Goal: Transaction & Acquisition: Book appointment/travel/reservation

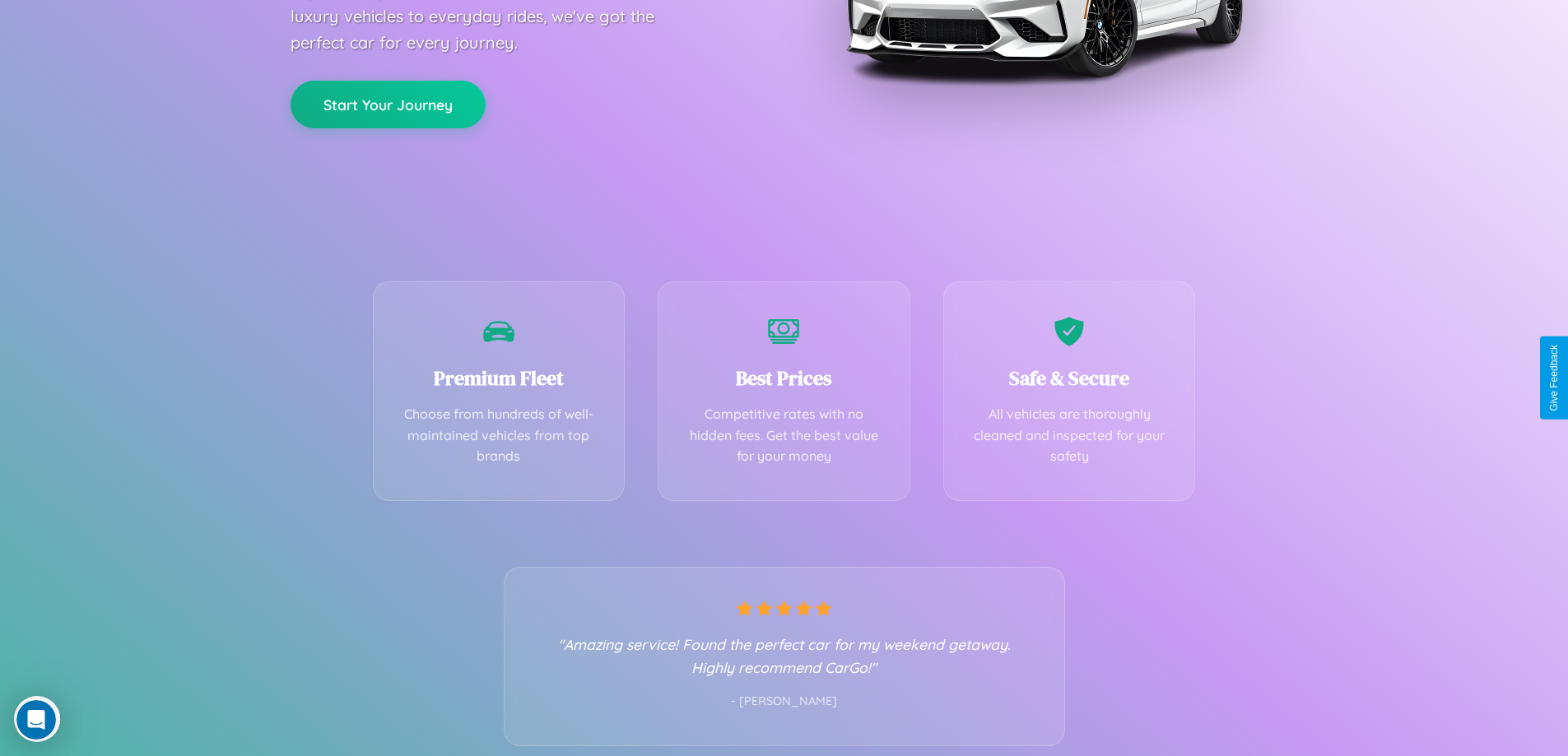
scroll to position [324, 0]
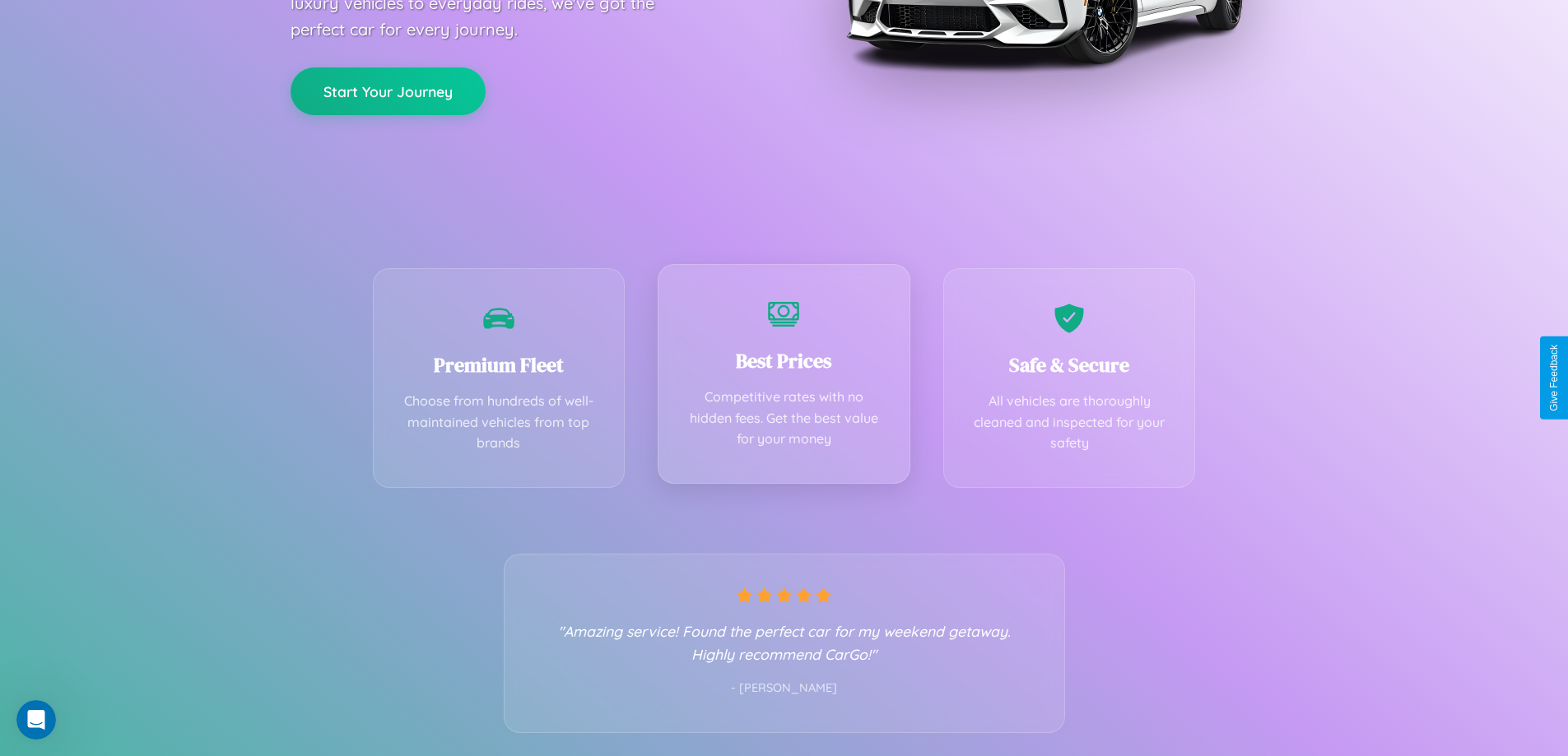
click at [784, 378] on div "Best Prices Competitive rates with no hidden fees. Get the best value for your …" at bounding box center [784, 374] width 252 height 220
click at [388, 89] on button "Start Your Journey" at bounding box center [388, 89] width 195 height 48
click at [388, 88] on button "Start Your Journey" at bounding box center [388, 89] width 195 height 48
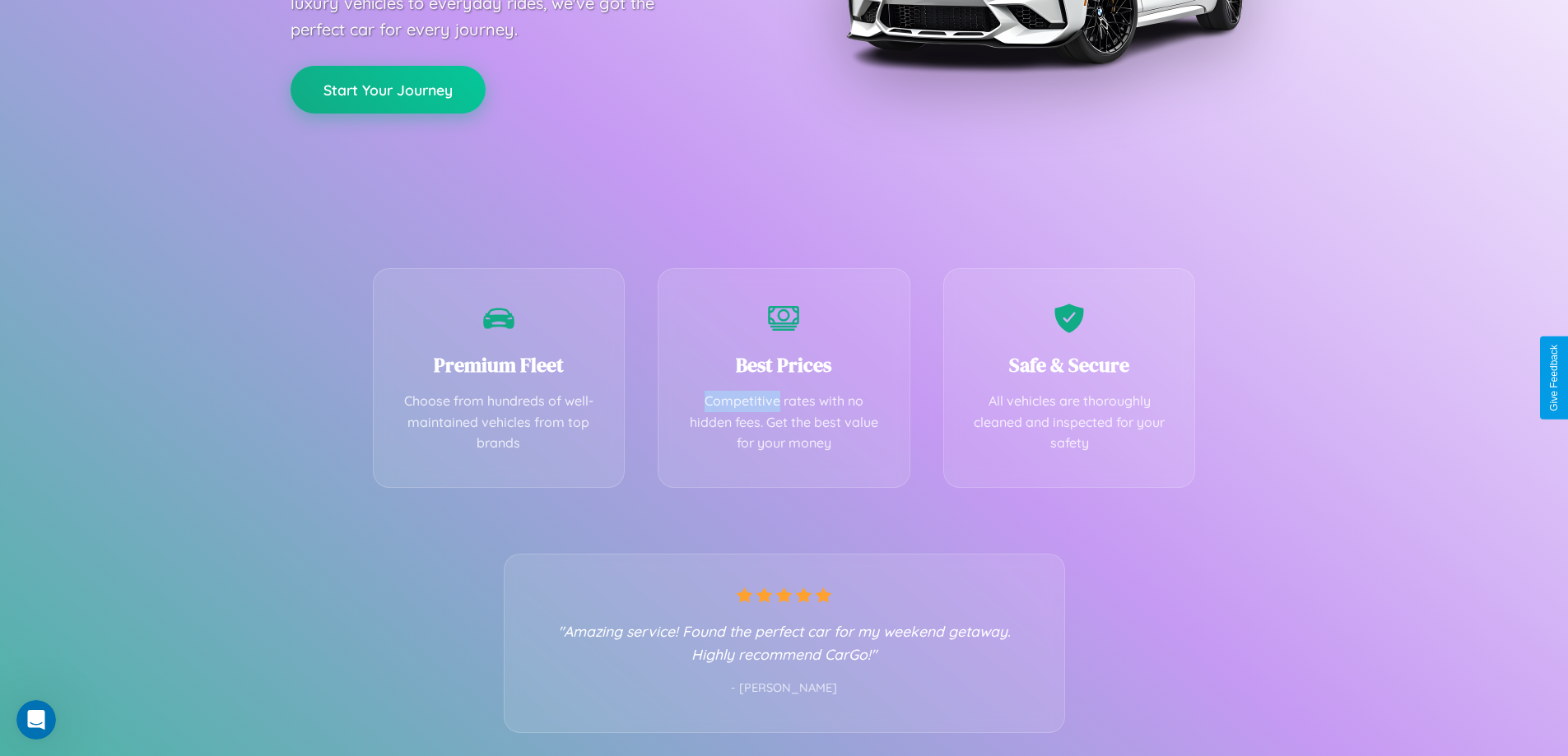
click at [388, 88] on button "Start Your Journey" at bounding box center [388, 89] width 195 height 48
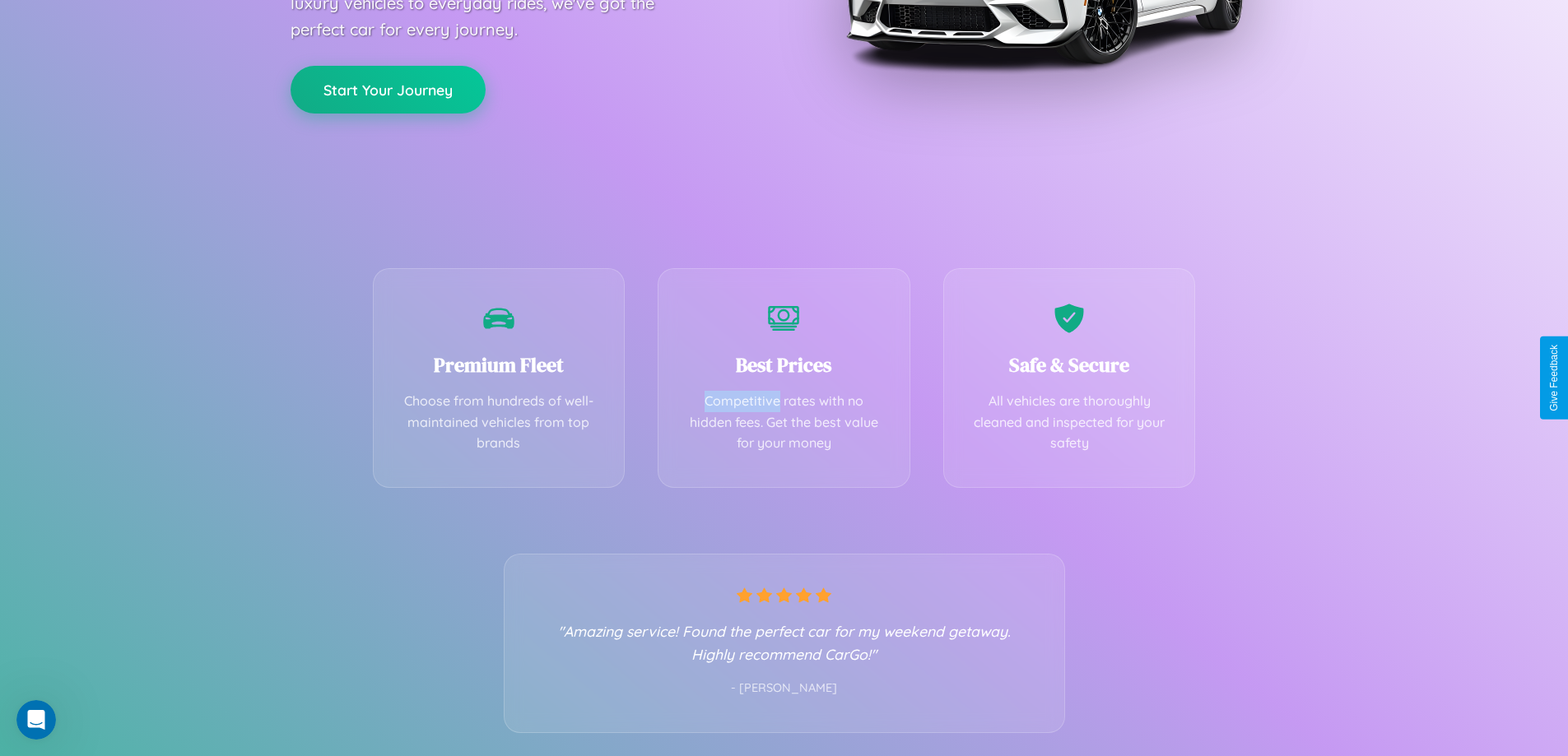
click at [388, 88] on button "Start Your Journey" at bounding box center [388, 89] width 195 height 48
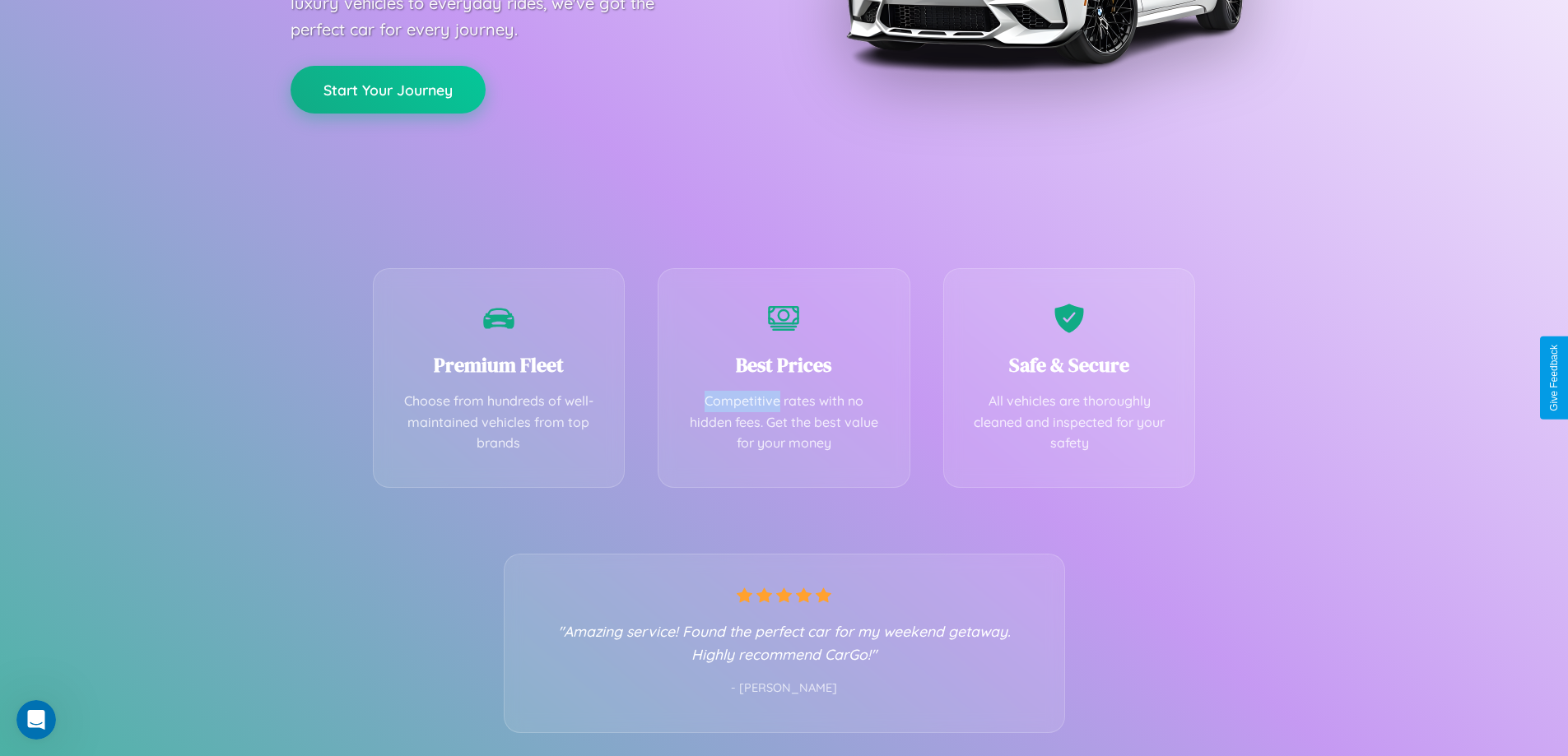
click at [388, 88] on button "Start Your Journey" at bounding box center [388, 89] width 195 height 48
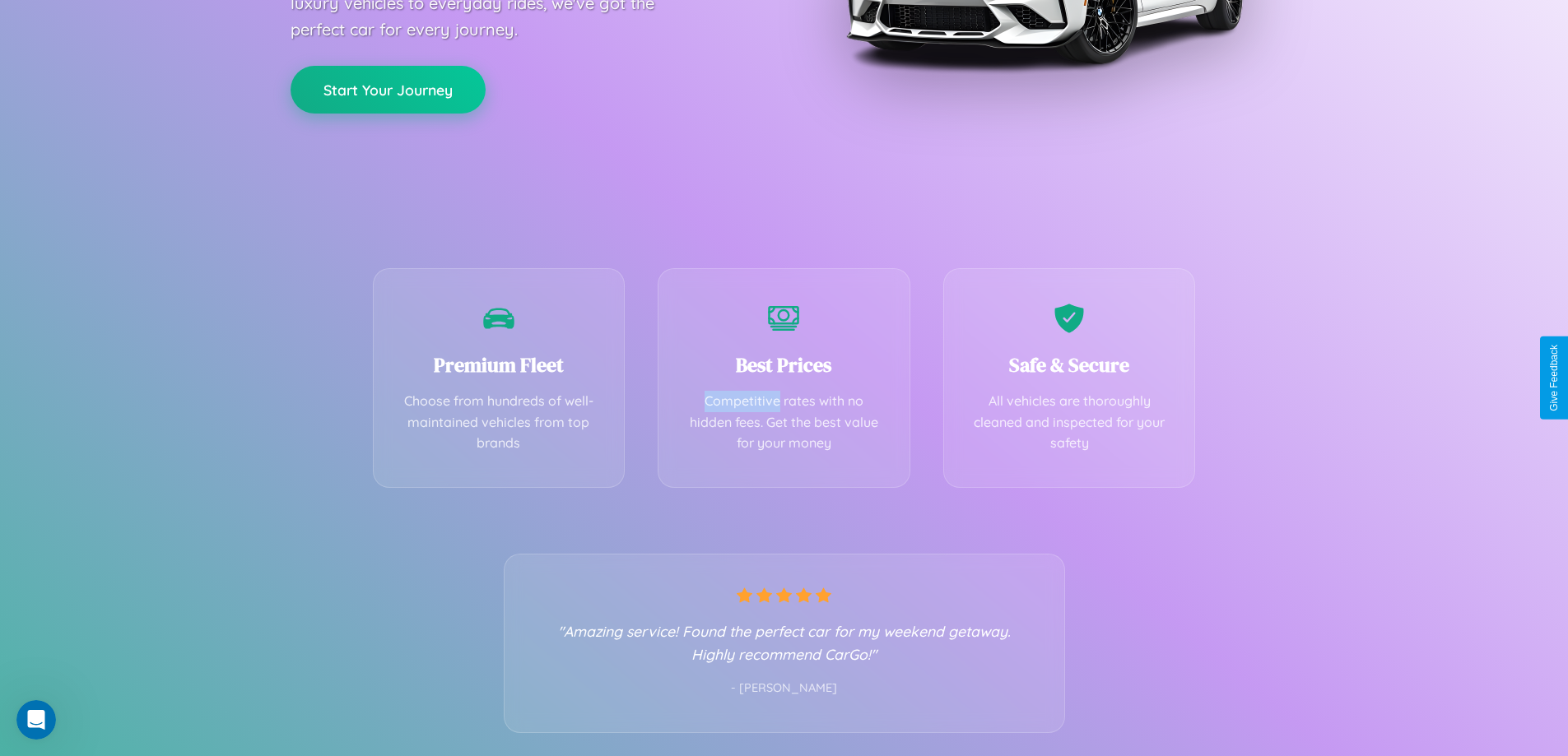
click at [388, 88] on button "Start Your Journey" at bounding box center [388, 89] width 195 height 48
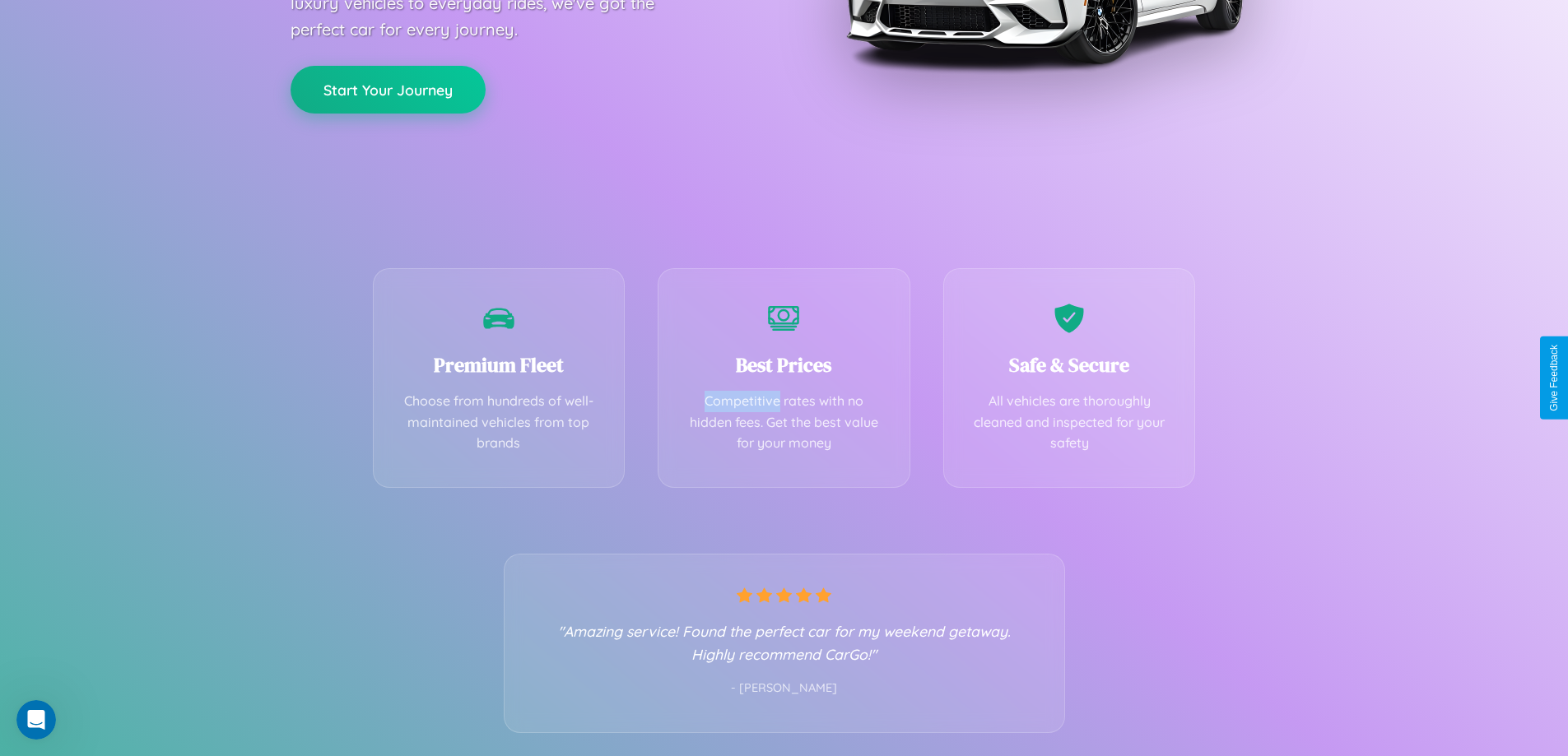
click at [388, 88] on button "Start Your Journey" at bounding box center [388, 89] width 195 height 48
